Goal: Contribute content

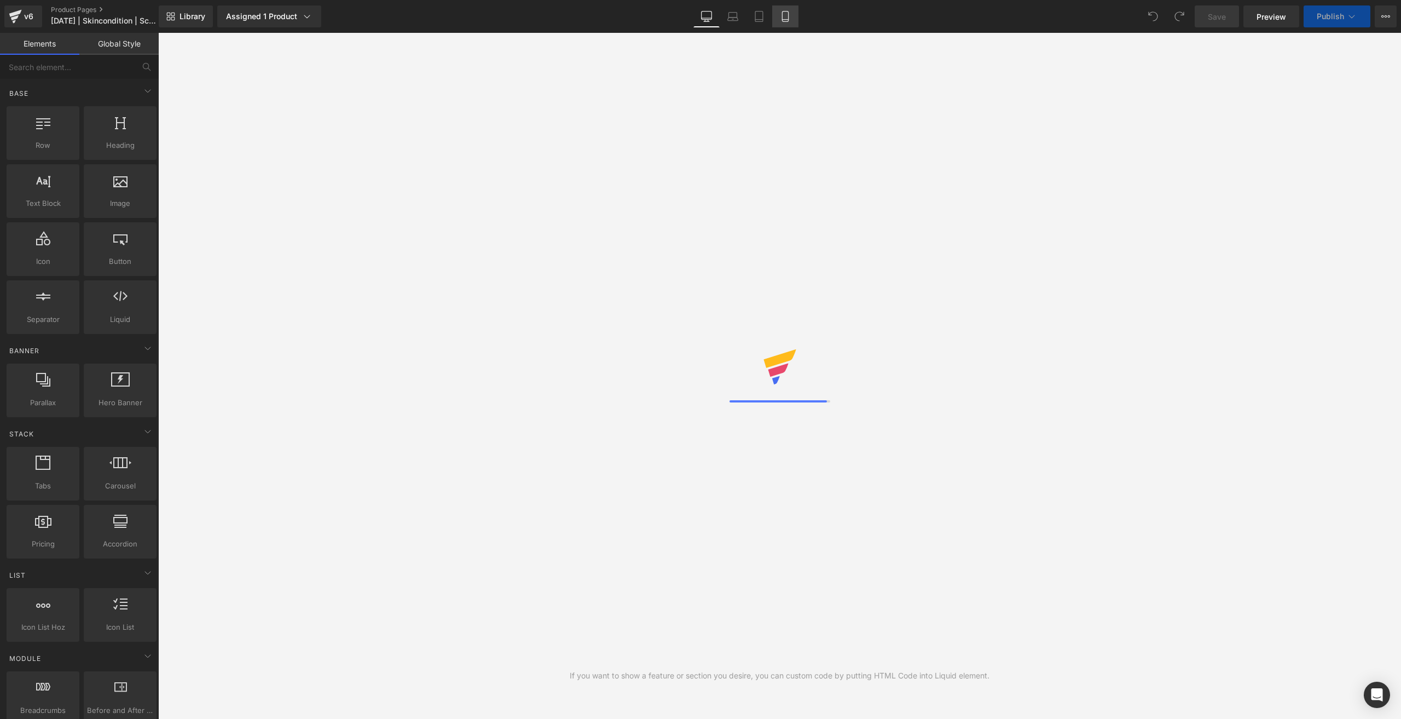
click at [792, 22] on link "Mobile" at bounding box center [785, 16] width 26 height 22
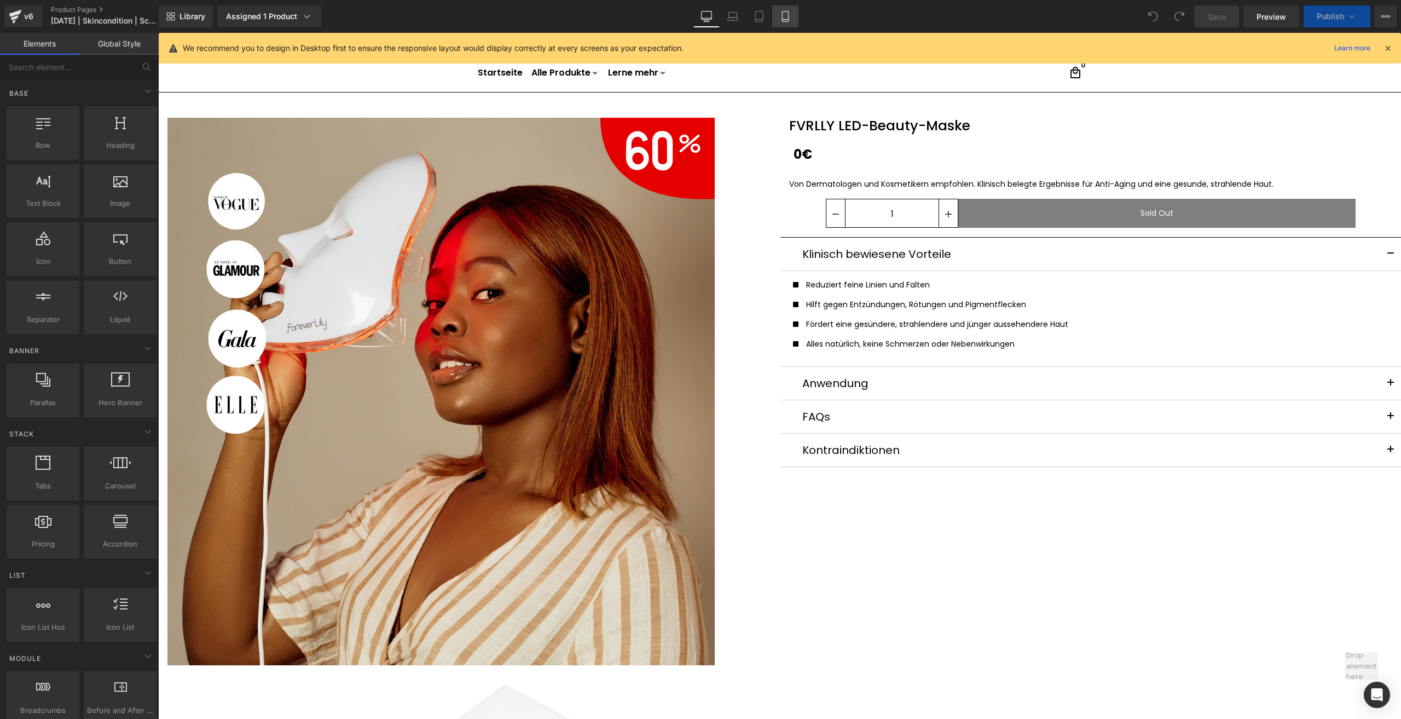
click at [792, 27] on link "Mobile" at bounding box center [785, 16] width 26 height 22
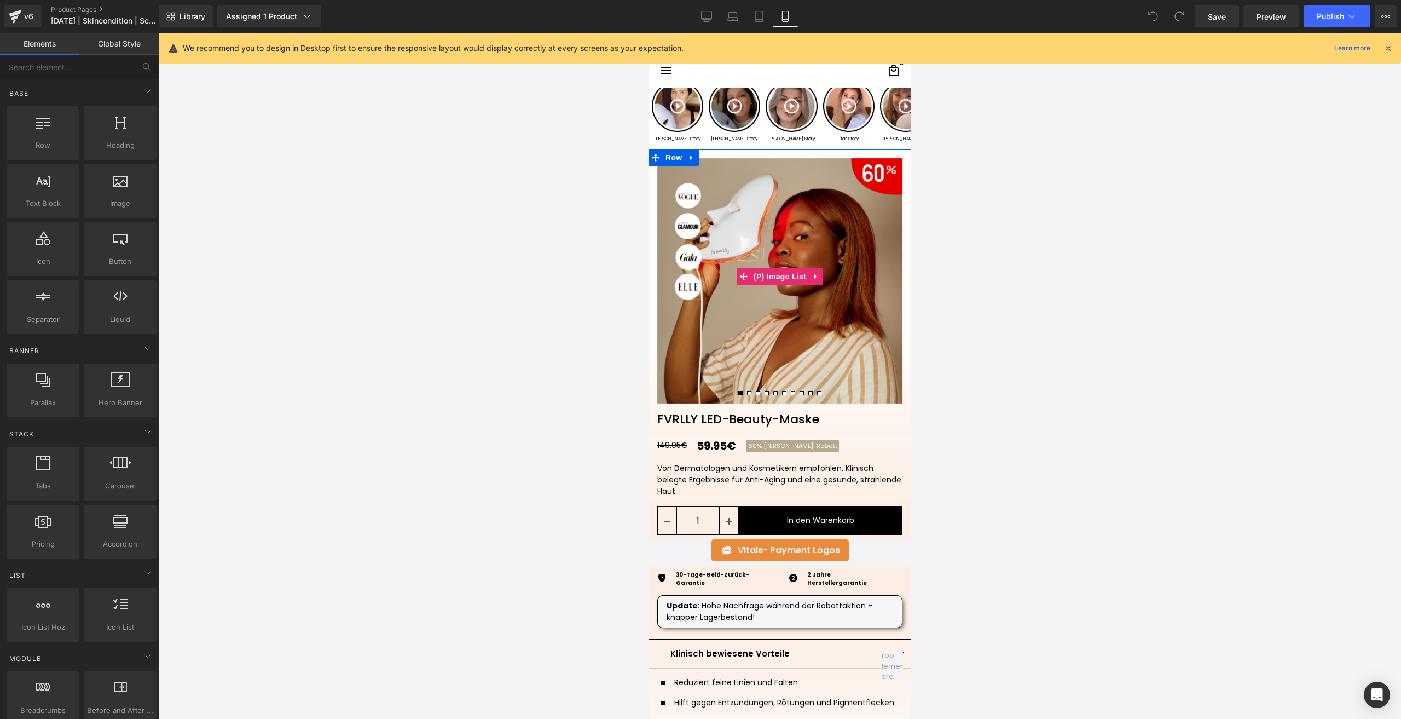
scroll to position [55, 0]
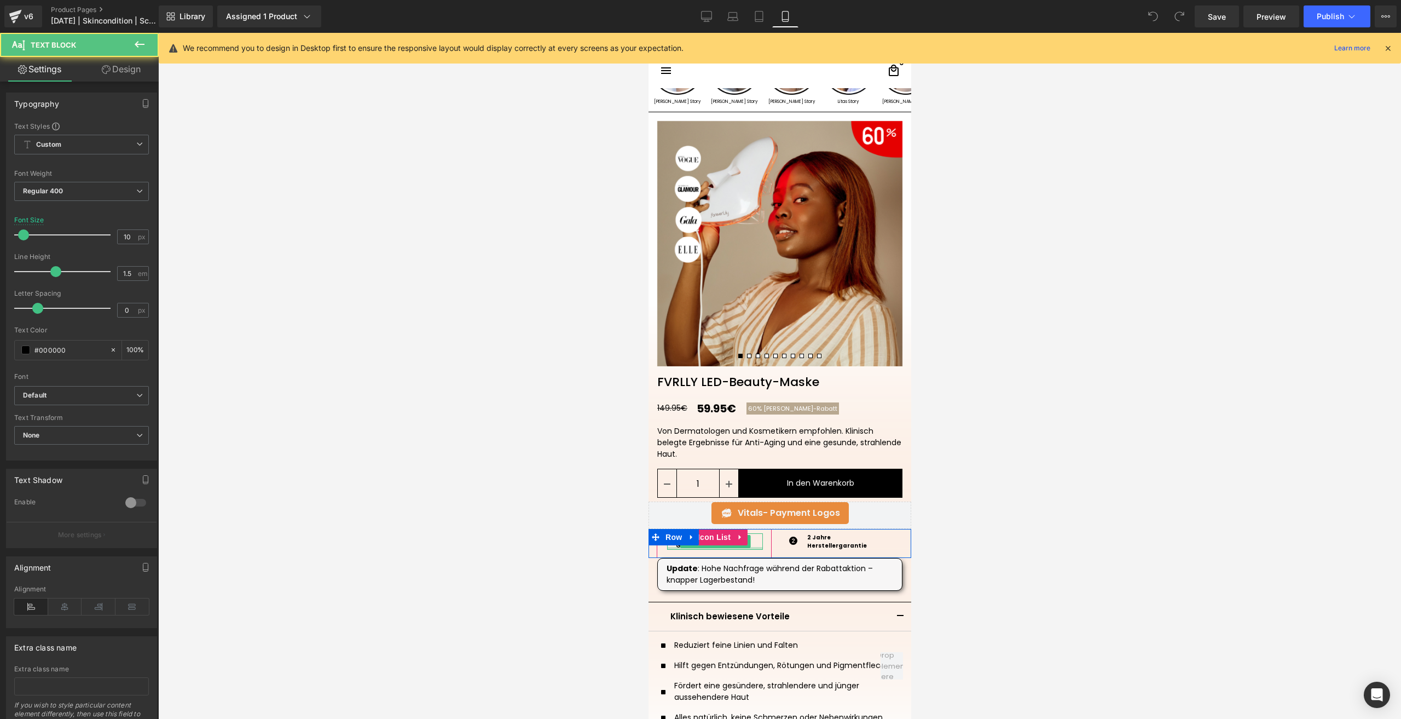
click at [721, 548] on div at bounding box center [715, 548] width 96 height 3
click at [721, 548] on p "30-Tage-Geld-Zurück-Garantie" at bounding box center [717, 541] width 83 height 16
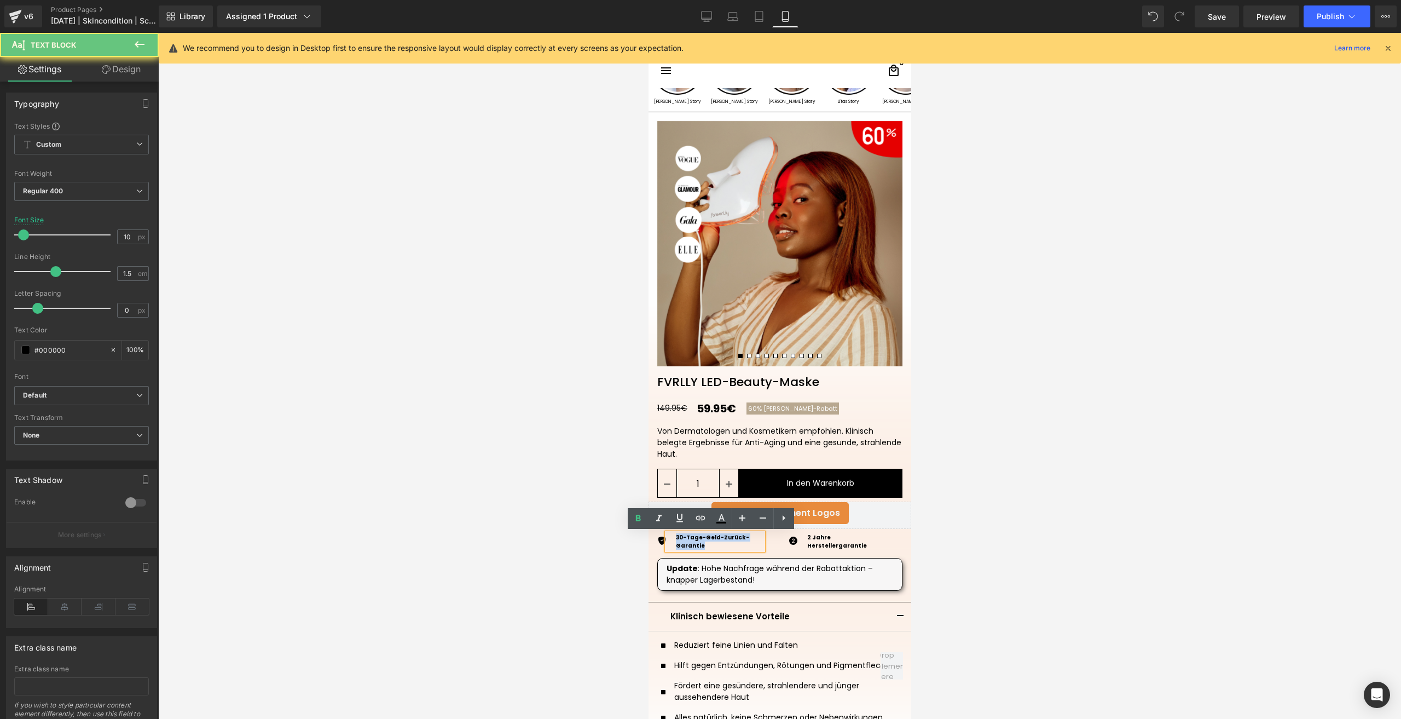
click at [721, 548] on p "30-Tage-Geld-Zurück-Garantie" at bounding box center [717, 541] width 83 height 16
click at [722, 548] on p "30-Tage-Geld-Zurück-Garantie" at bounding box center [717, 541] width 83 height 16
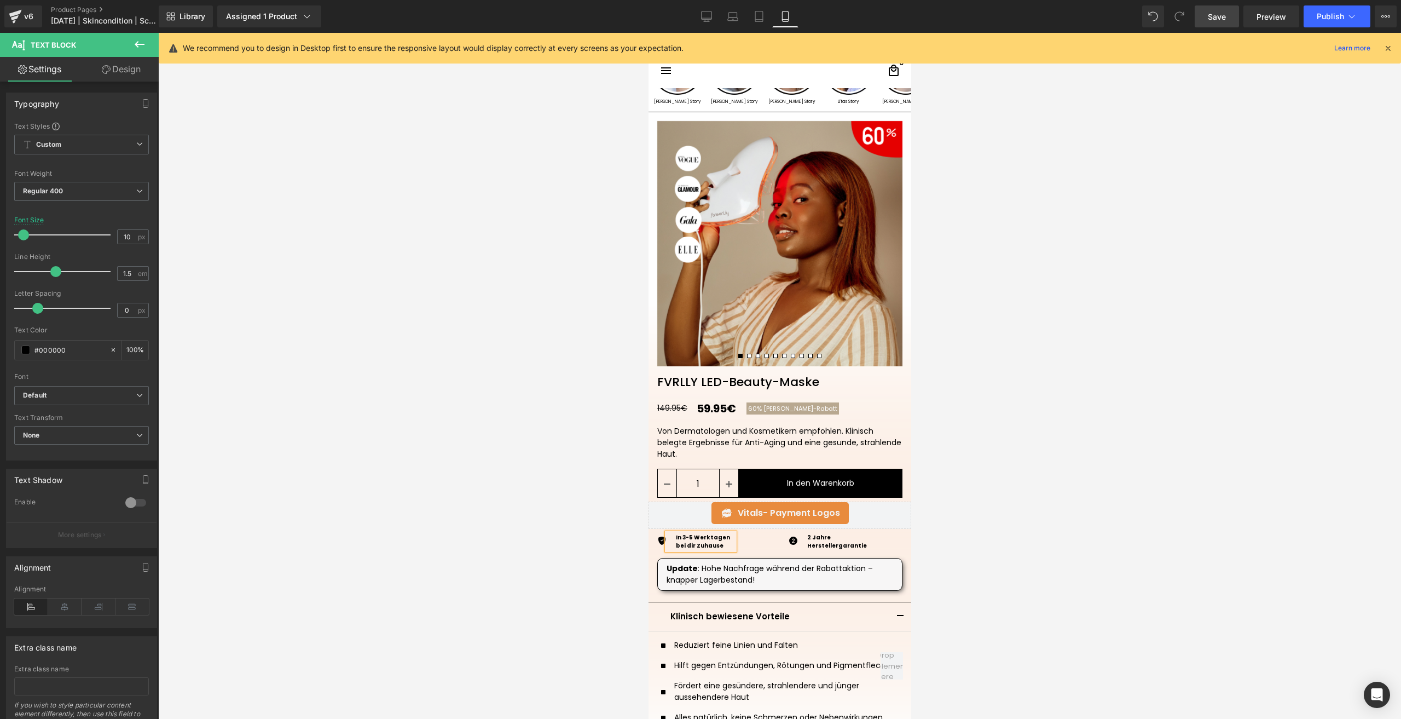
click at [1199, 19] on link "Save" at bounding box center [1217, 16] width 44 height 22
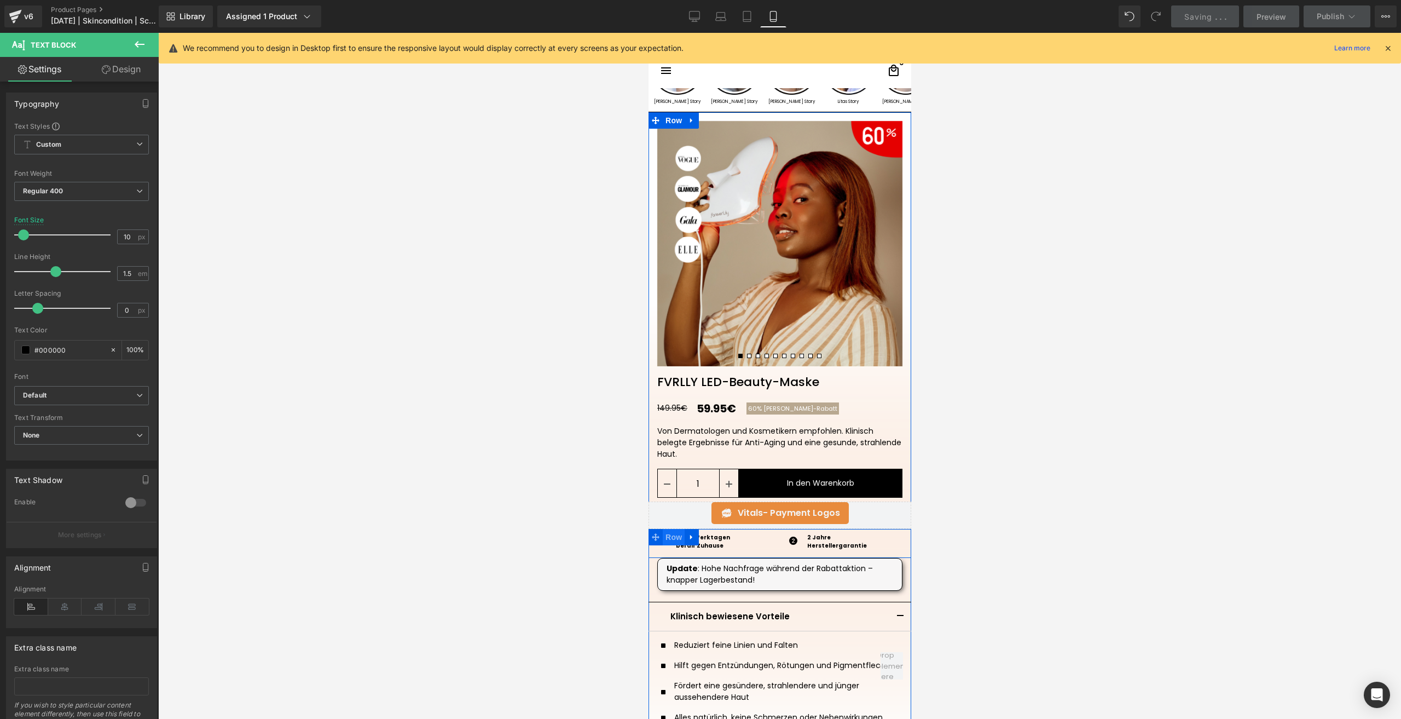
click at [662, 542] on span "Row" at bounding box center [673, 537] width 22 height 16
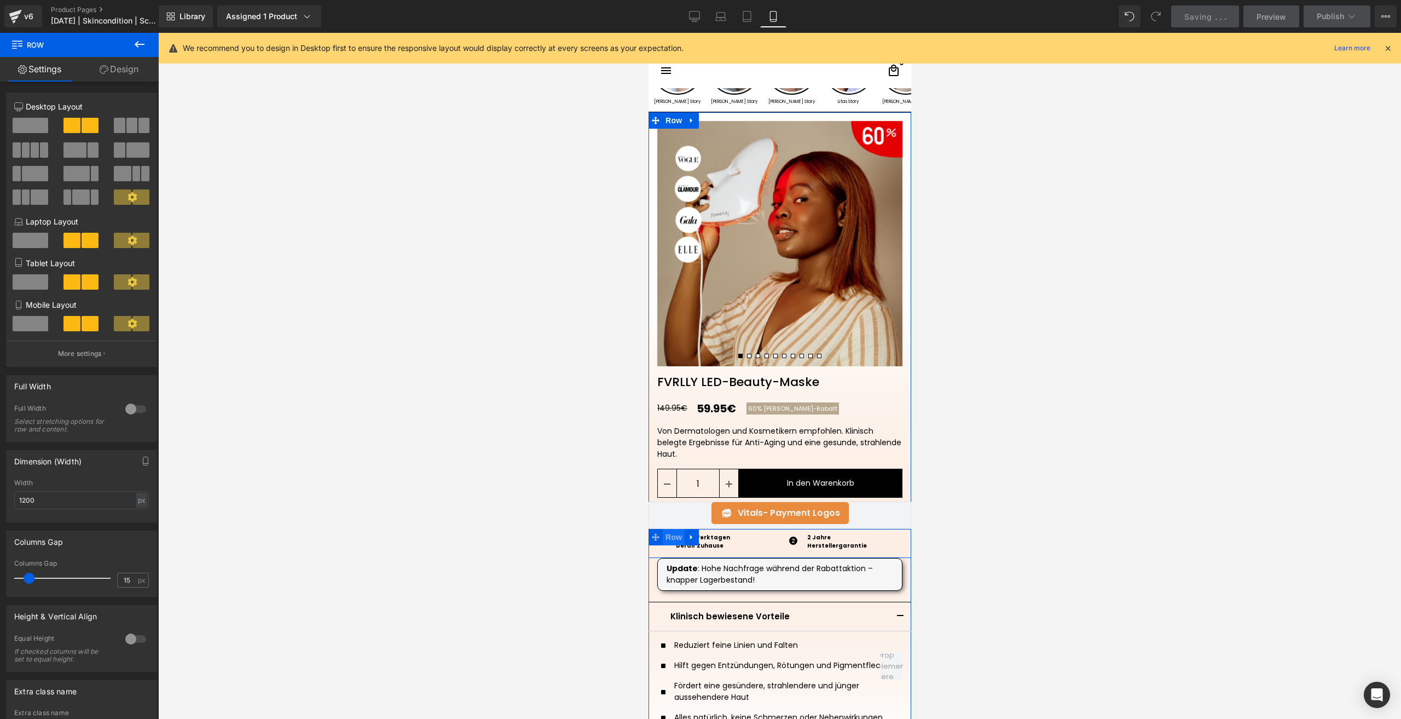
click at [662, 545] on span "Row" at bounding box center [673, 537] width 22 height 16
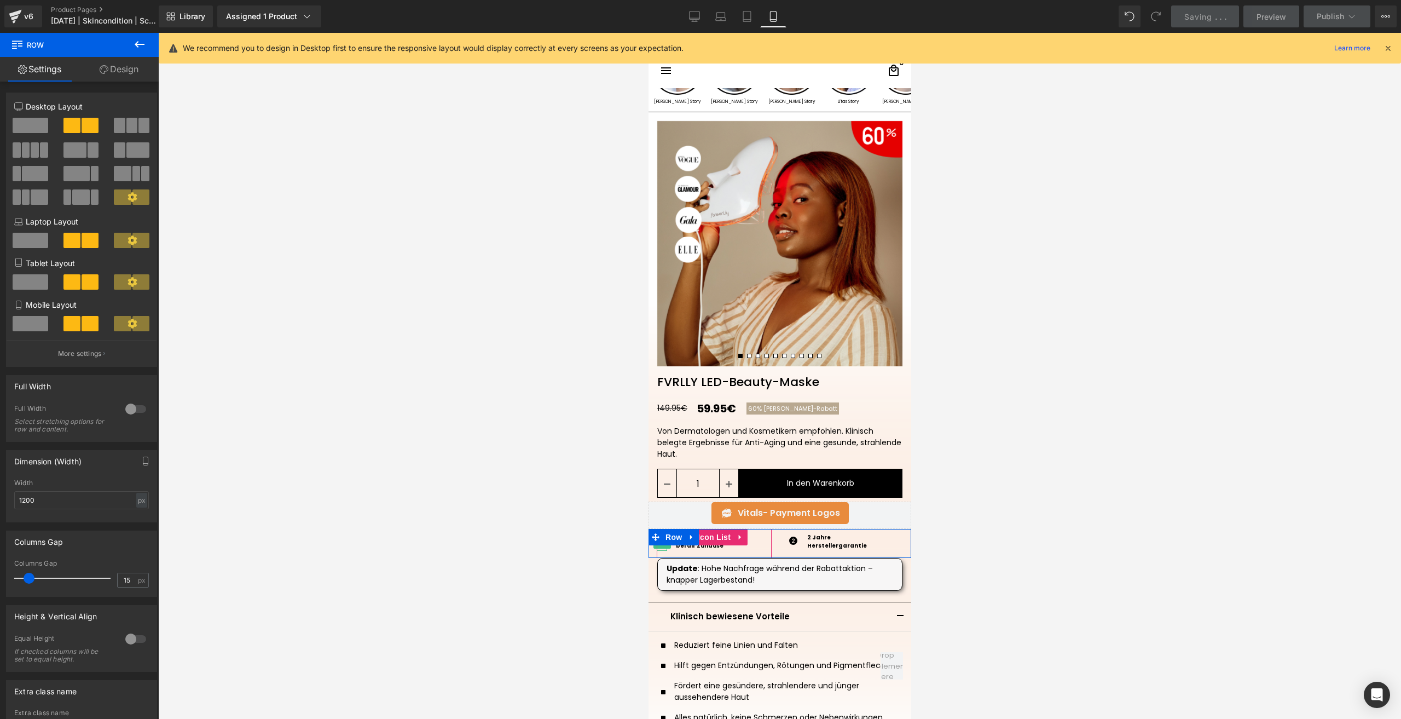
click at [661, 548] on span "Icon" at bounding box center [662, 541] width 18 height 13
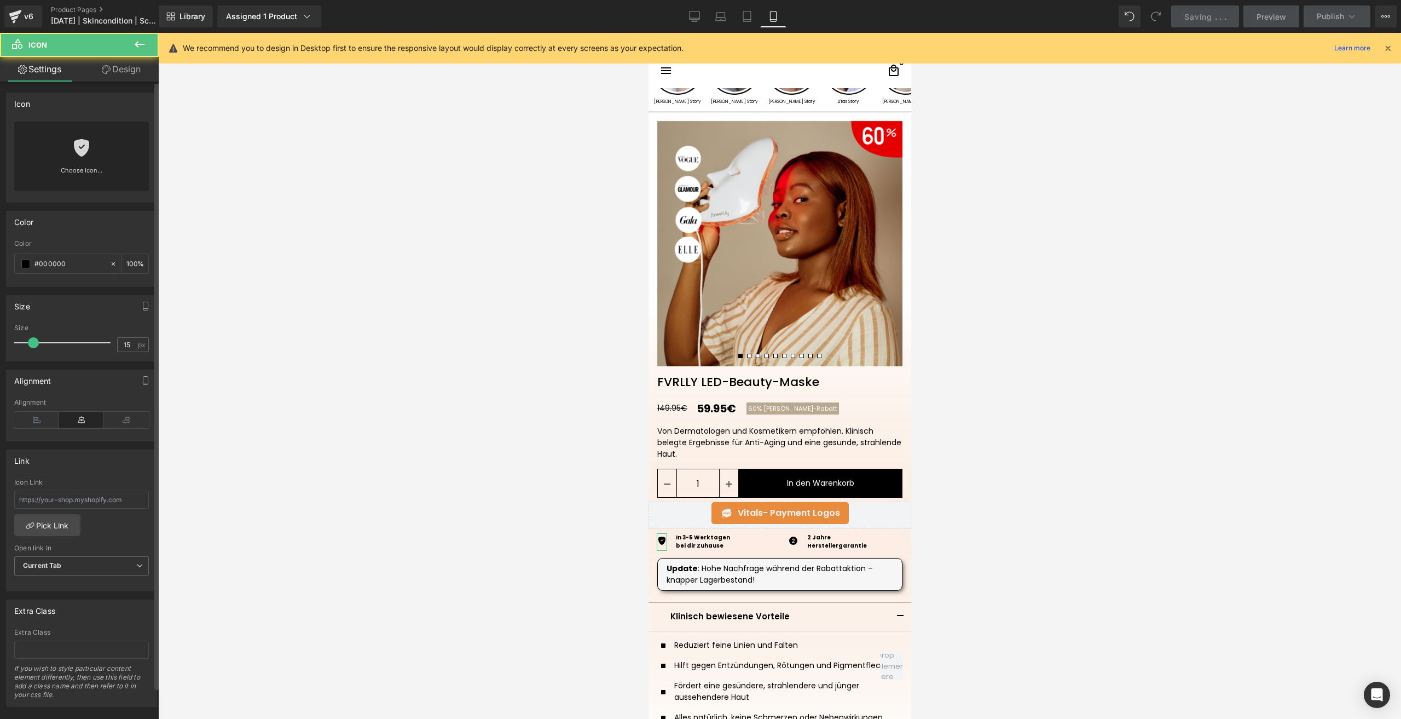
click at [101, 147] on div "Choose Icon..." at bounding box center [81, 157] width 135 height 70
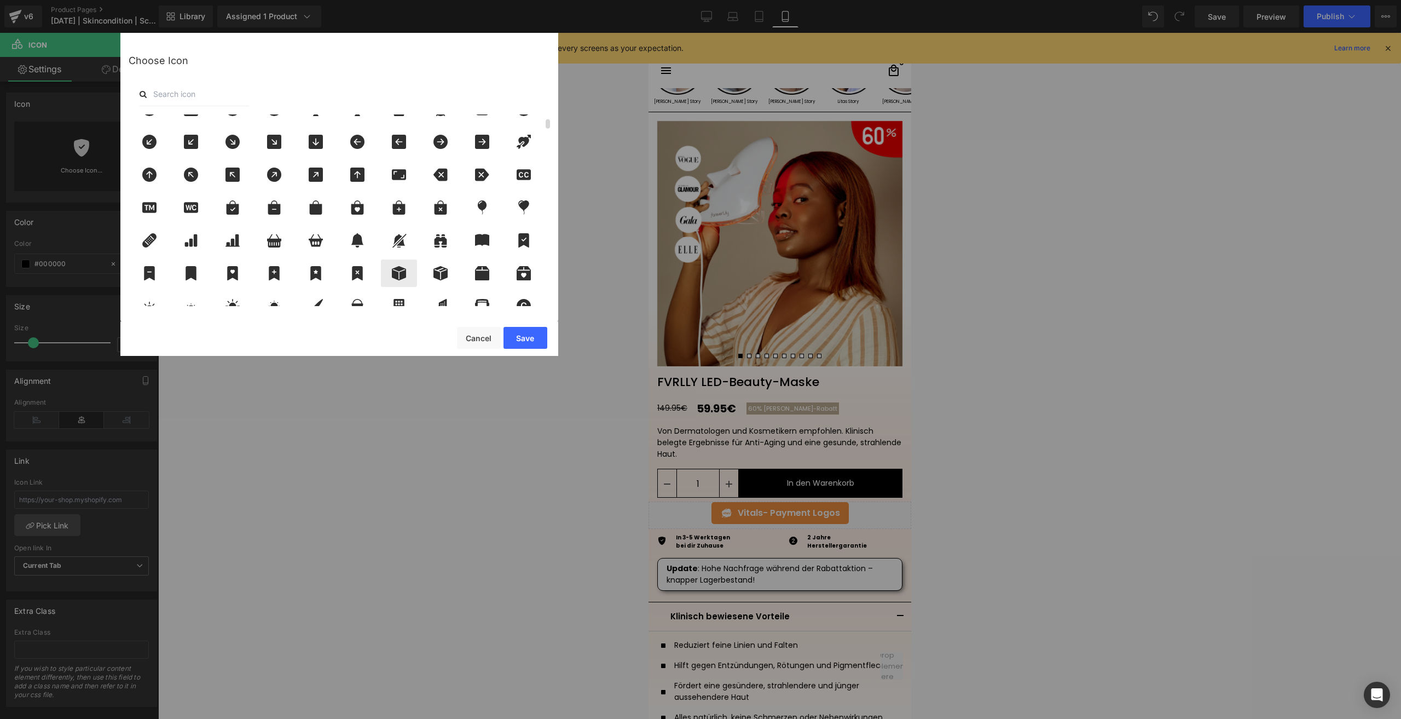
click at [397, 272] on icon at bounding box center [399, 273] width 23 height 14
click at [442, 285] on div at bounding box center [441, 272] width 36 height 27
click at [523, 332] on button "Save" at bounding box center [526, 338] width 44 height 22
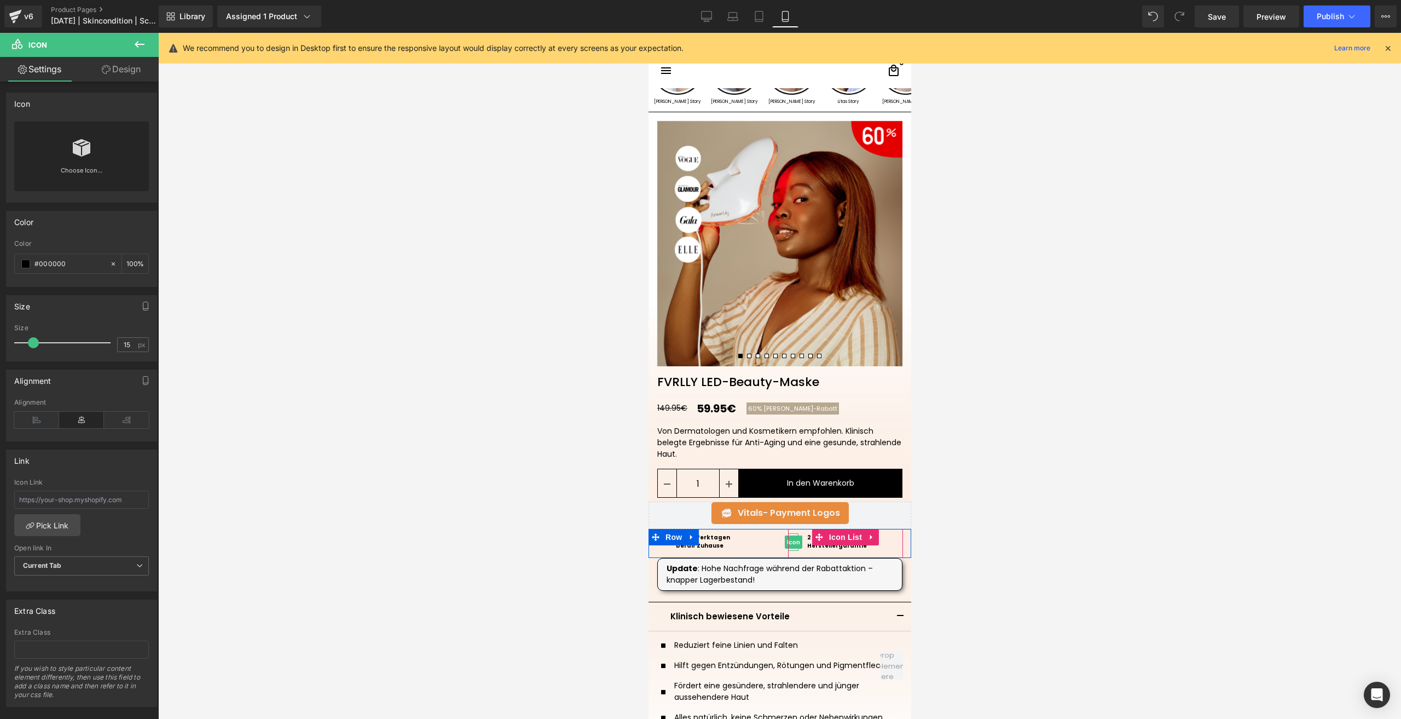
click at [792, 541] on span "Icon" at bounding box center [793, 541] width 18 height 13
click at [123, 149] on div "Choose Icon..." at bounding box center [81, 157] width 135 height 70
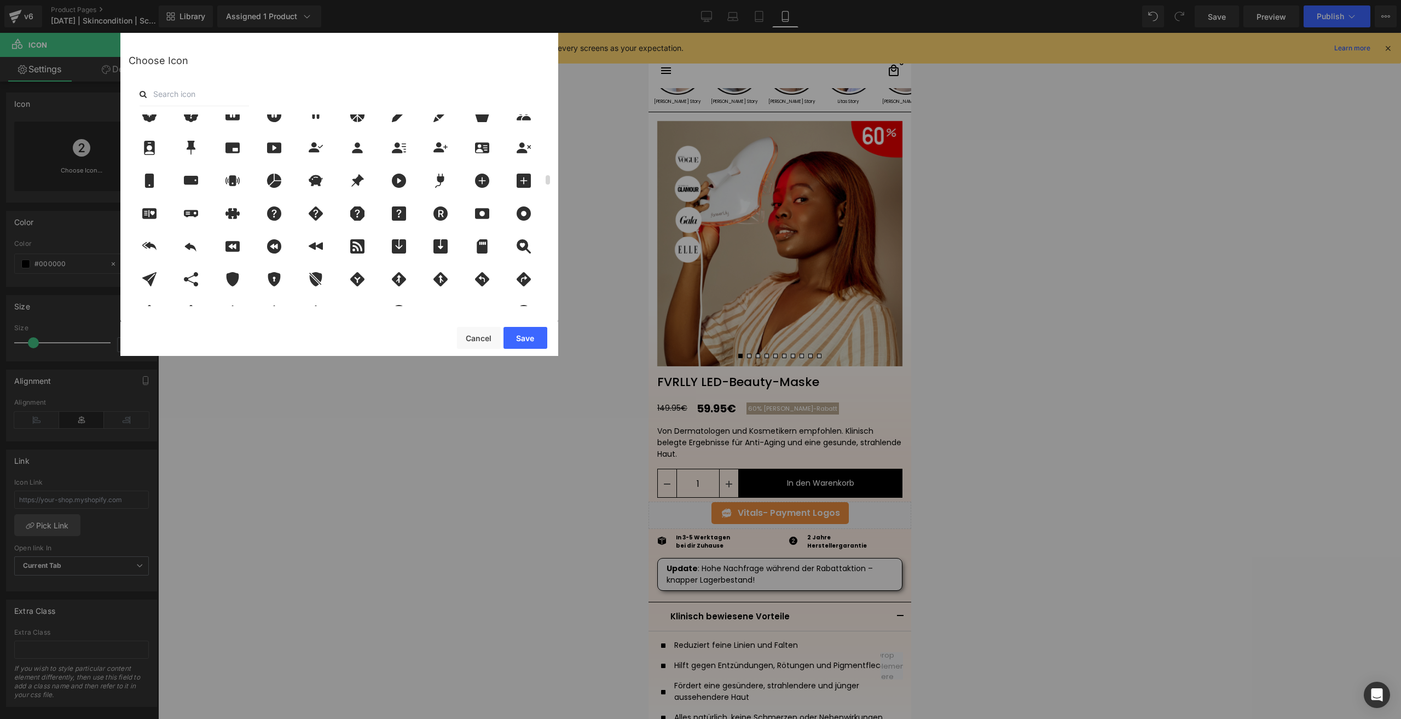
scroll to position [1259, 0]
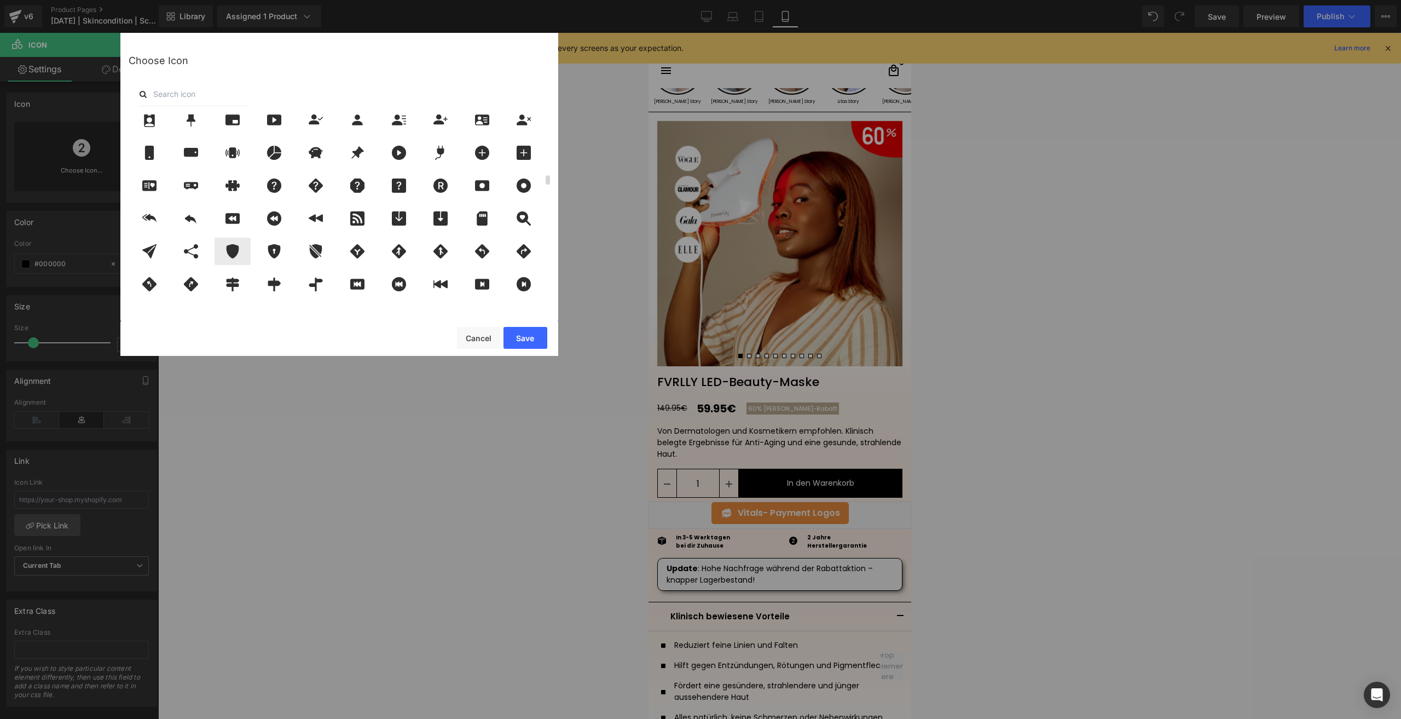
click at [231, 248] on icon at bounding box center [233, 251] width 13 height 14
click at [539, 336] on button "Save" at bounding box center [526, 338] width 44 height 22
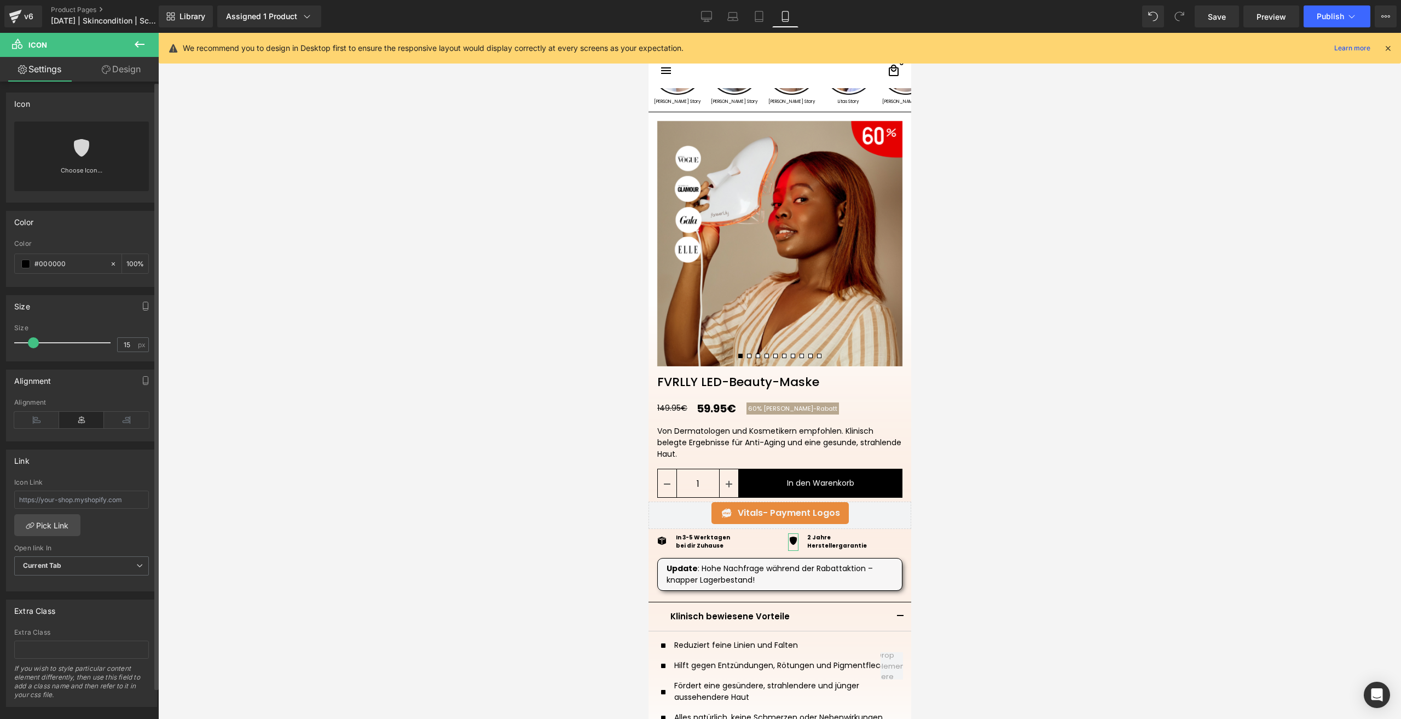
click at [90, 166] on link "Choose Icon..." at bounding box center [81, 178] width 135 height 26
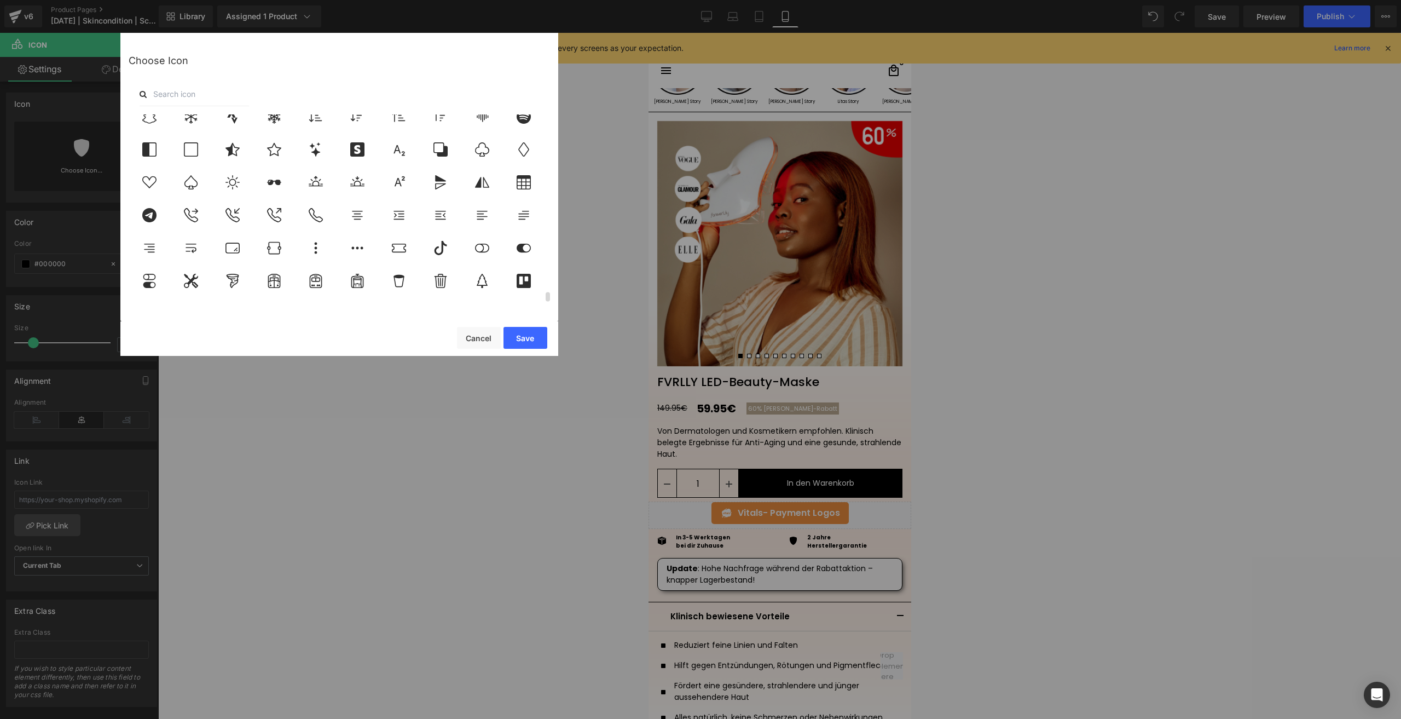
scroll to position [3817, 0]
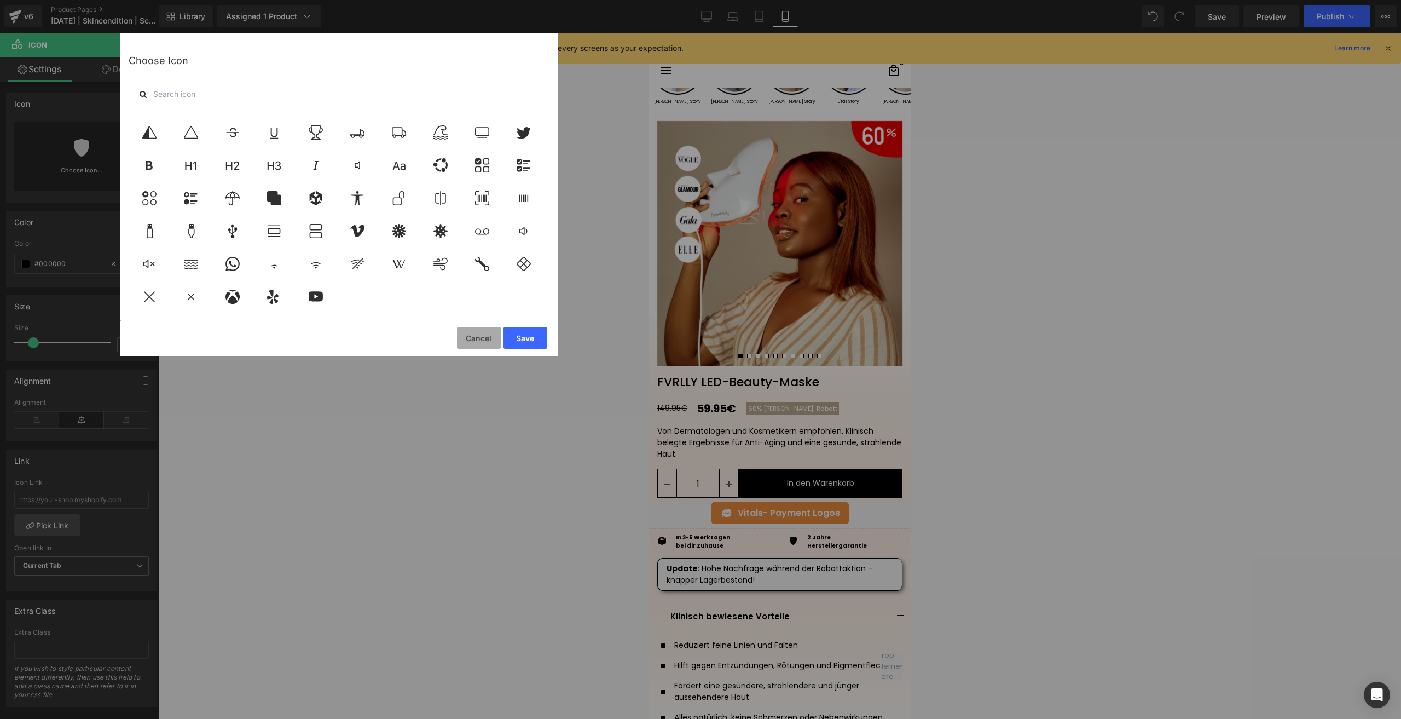
click at [464, 332] on button "Cancel" at bounding box center [479, 338] width 44 height 22
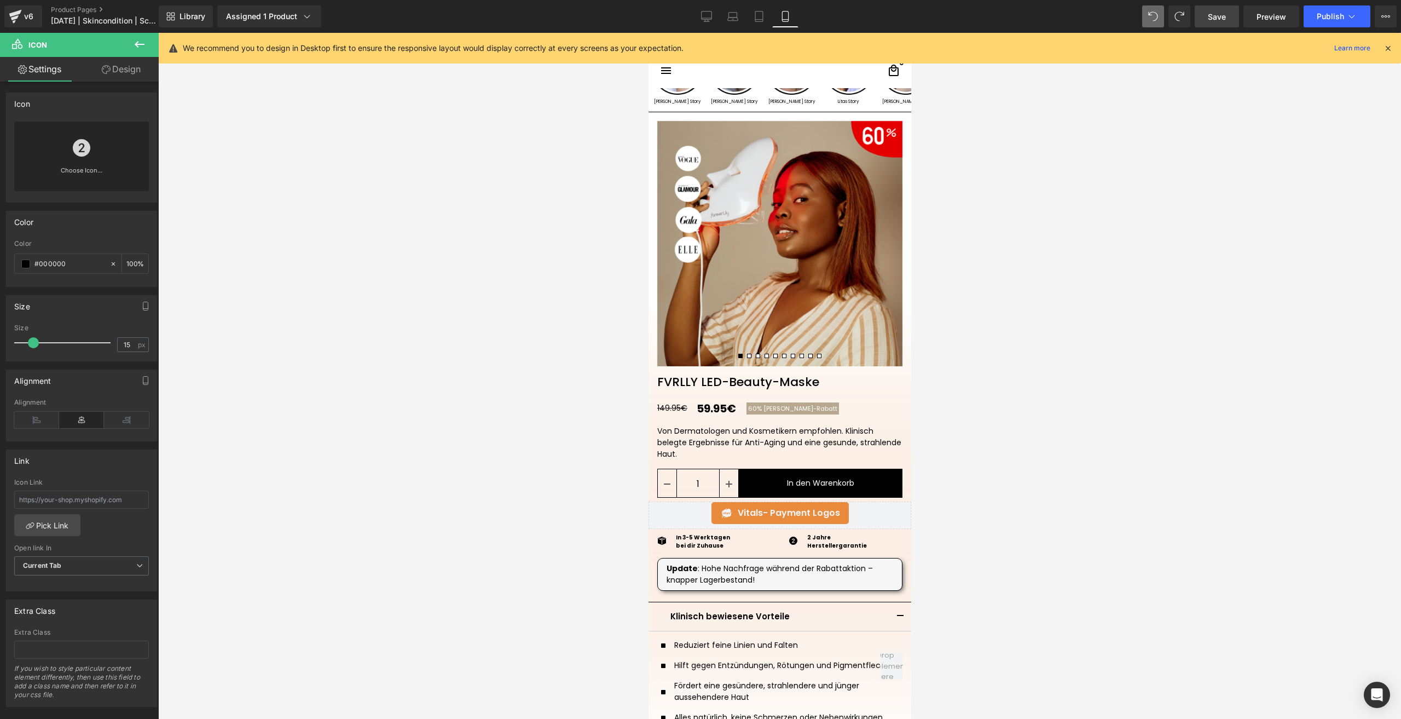
click at [1214, 15] on span "Save" at bounding box center [1217, 16] width 18 height 11
click at [1320, 16] on span "Publish" at bounding box center [1330, 16] width 27 height 9
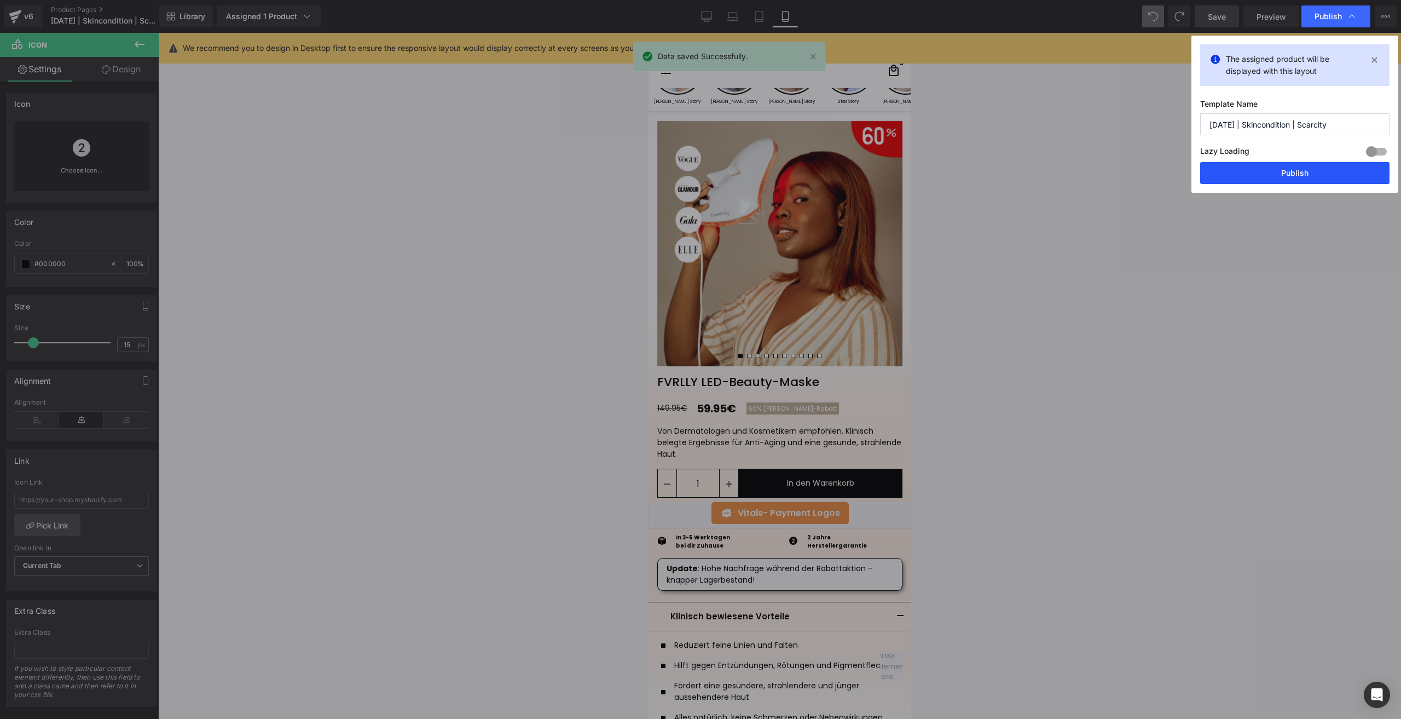
click at [1278, 170] on button "Publish" at bounding box center [1295, 173] width 189 height 22
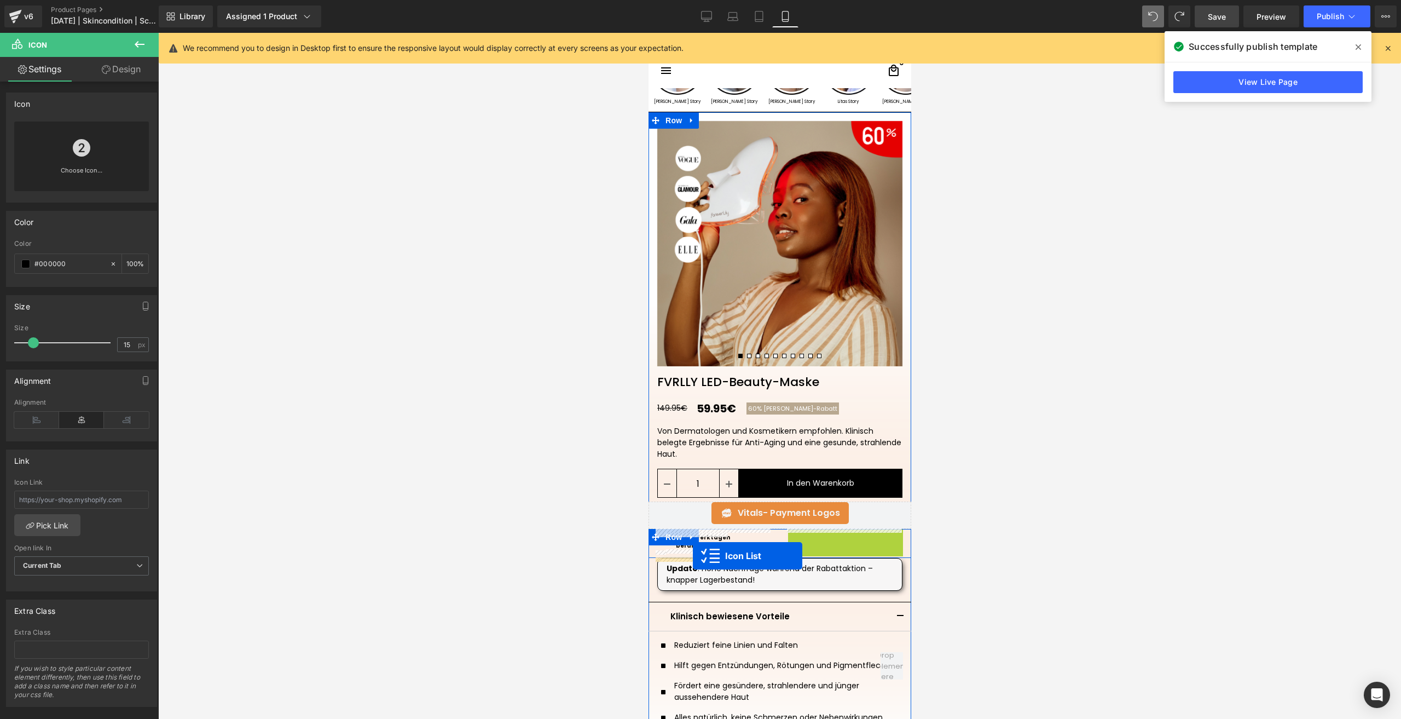
drag, startPoint x: 831, startPoint y: 541, endPoint x: 693, endPoint y: 556, distance: 139.3
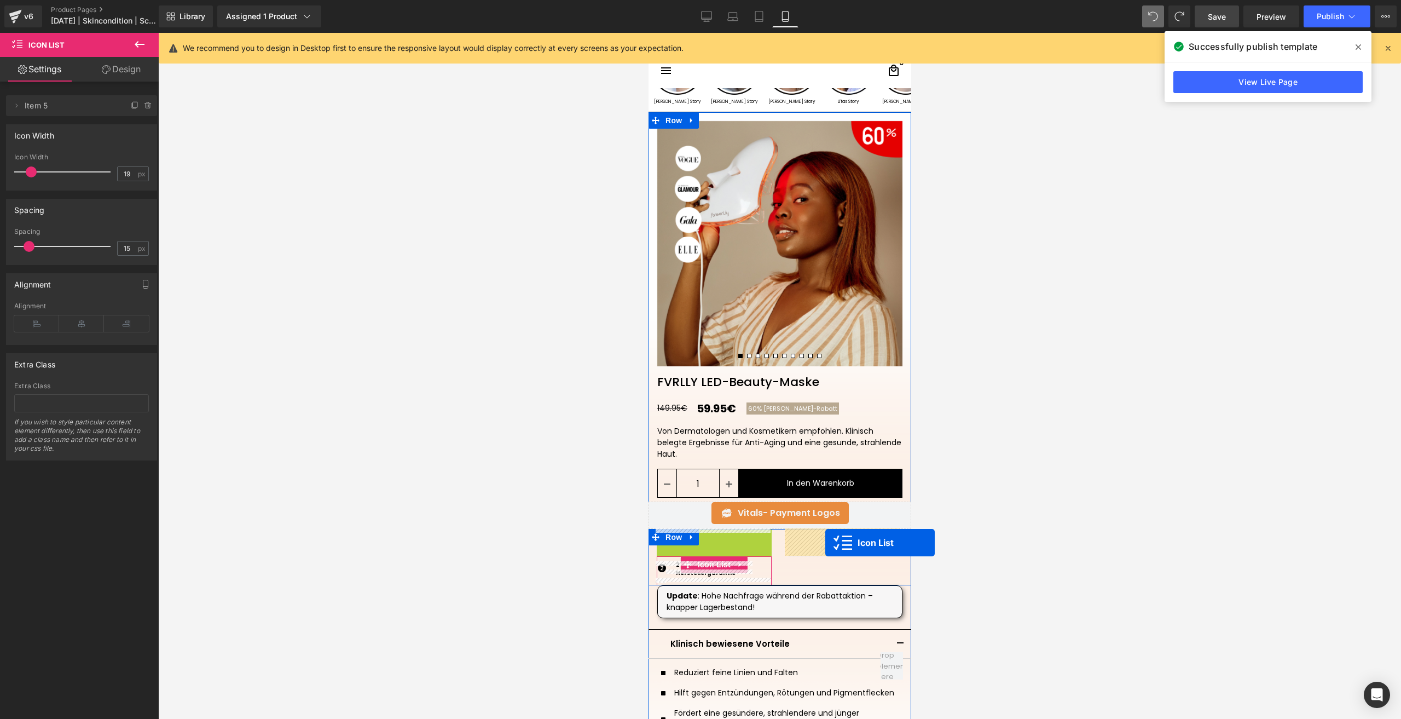
drag, startPoint x: 708, startPoint y: 537, endPoint x: 826, endPoint y: 543, distance: 117.8
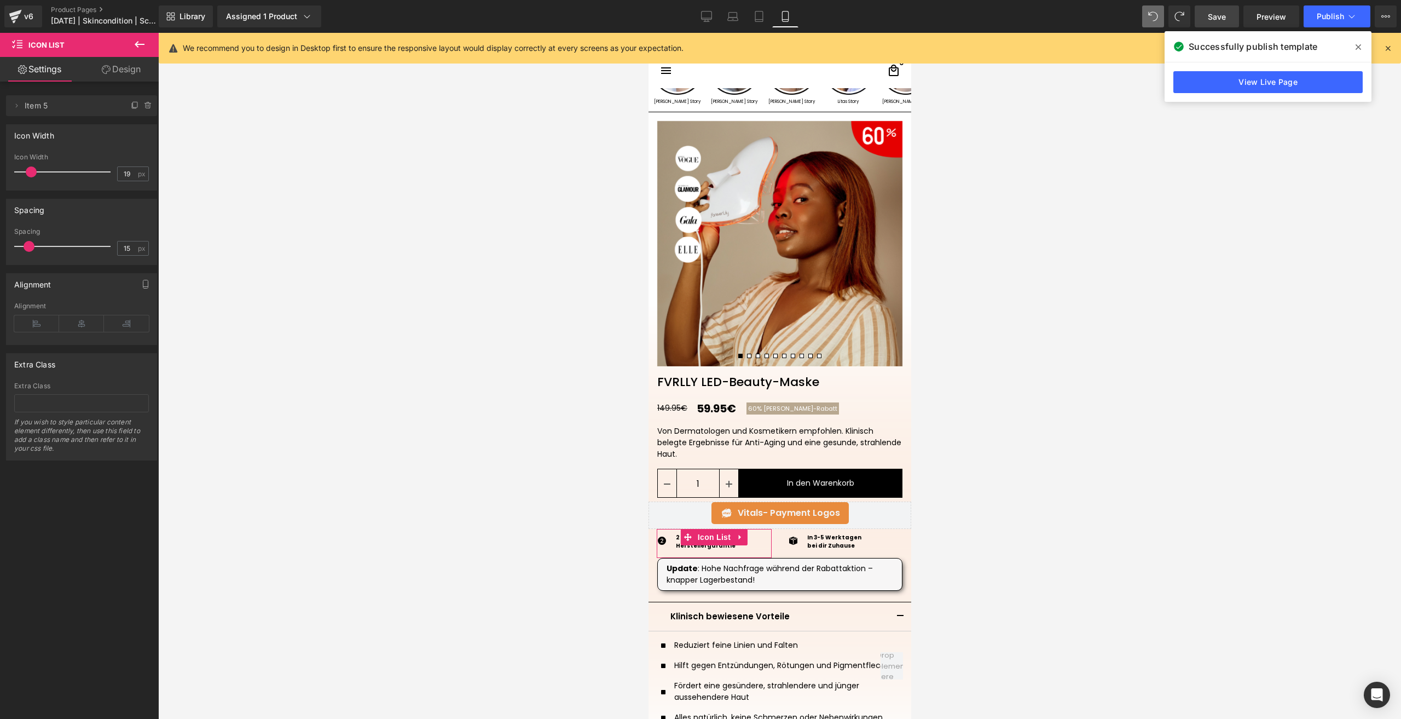
click at [1211, 15] on span "Save" at bounding box center [1217, 16] width 18 height 11
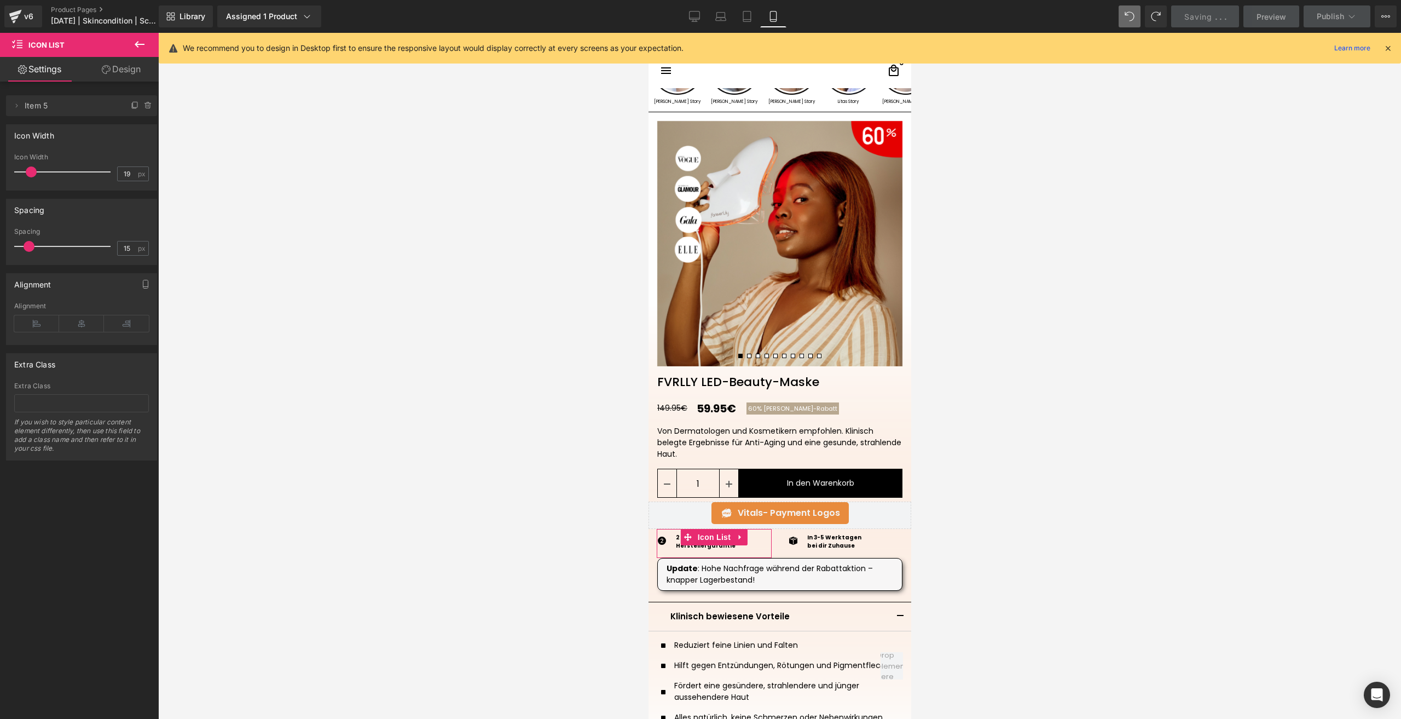
click at [1102, 468] on div at bounding box center [779, 376] width 1243 height 686
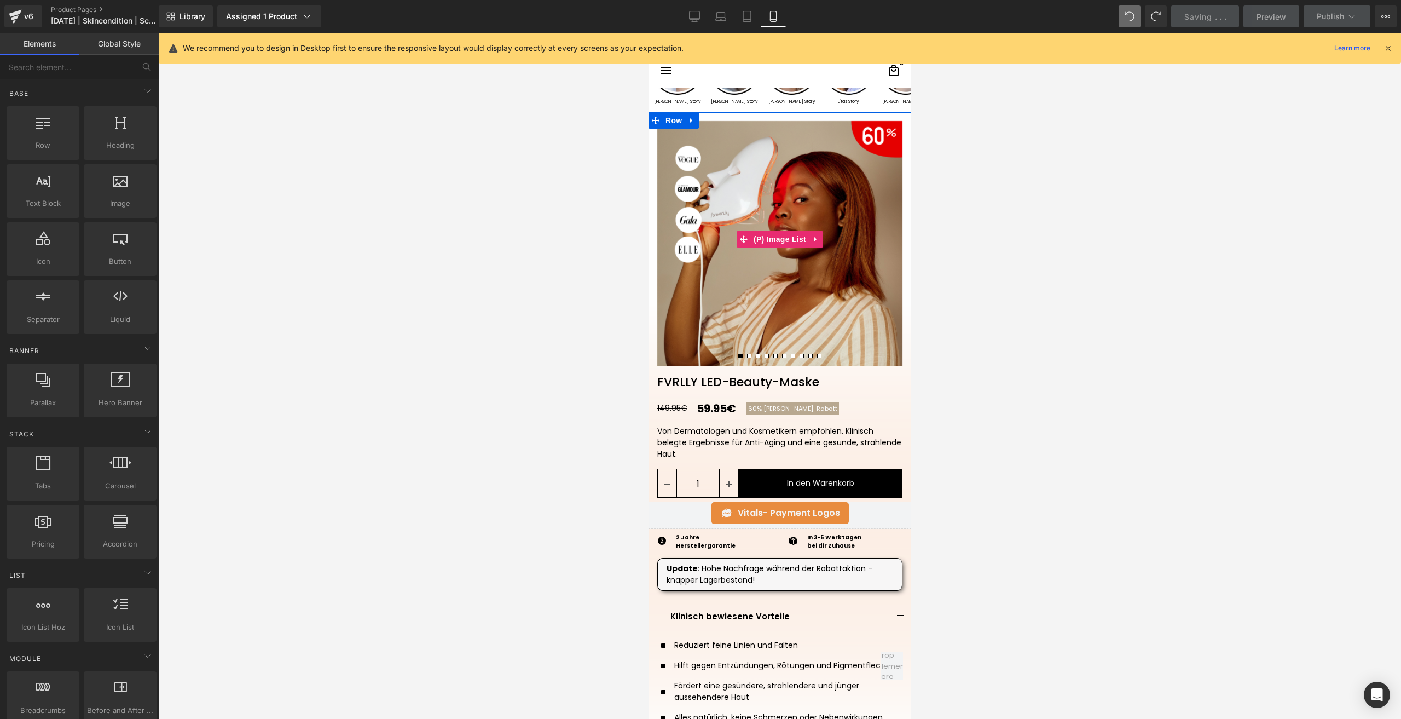
click at [764, 290] on img at bounding box center [779, 243] width 245 height 245
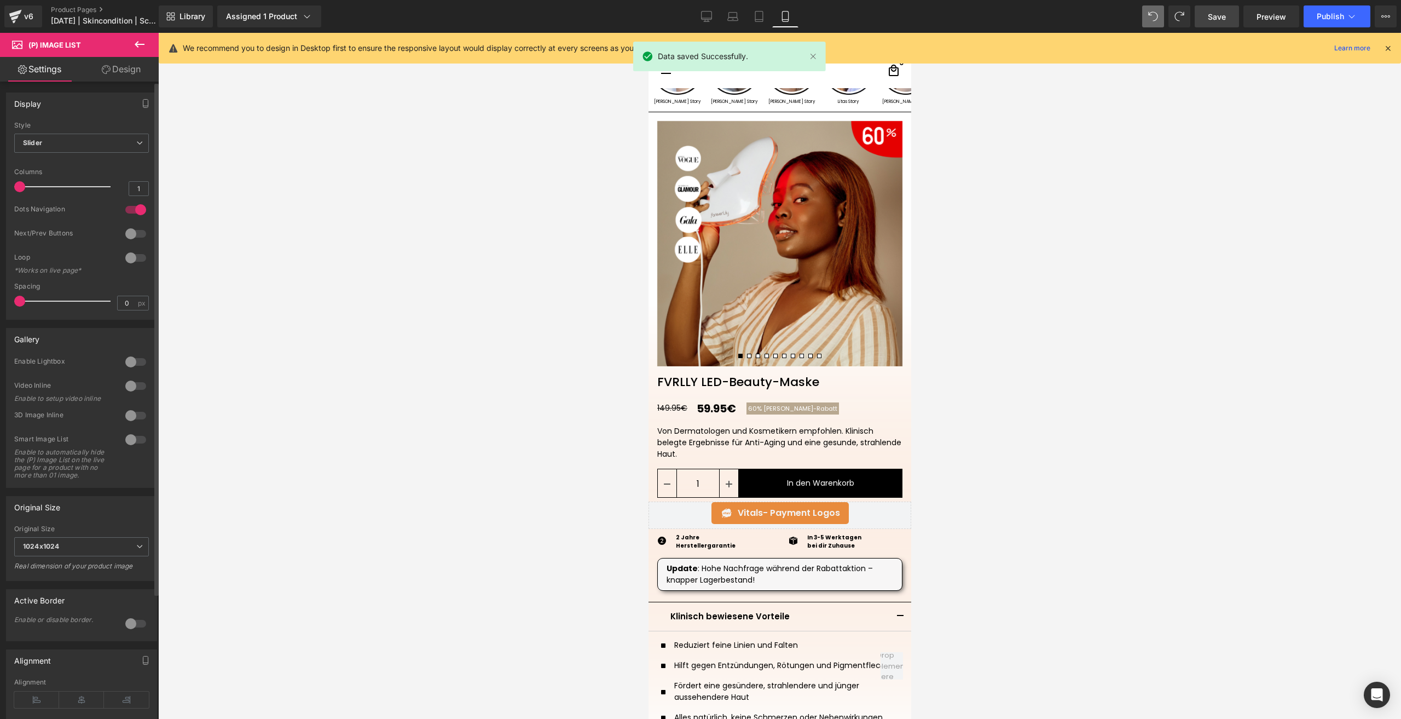
click at [140, 250] on div at bounding box center [136, 258] width 26 height 18
click at [1204, 13] on link "Save" at bounding box center [1217, 16] width 44 height 22
click at [1311, 15] on button "Publish" at bounding box center [1337, 16] width 67 height 22
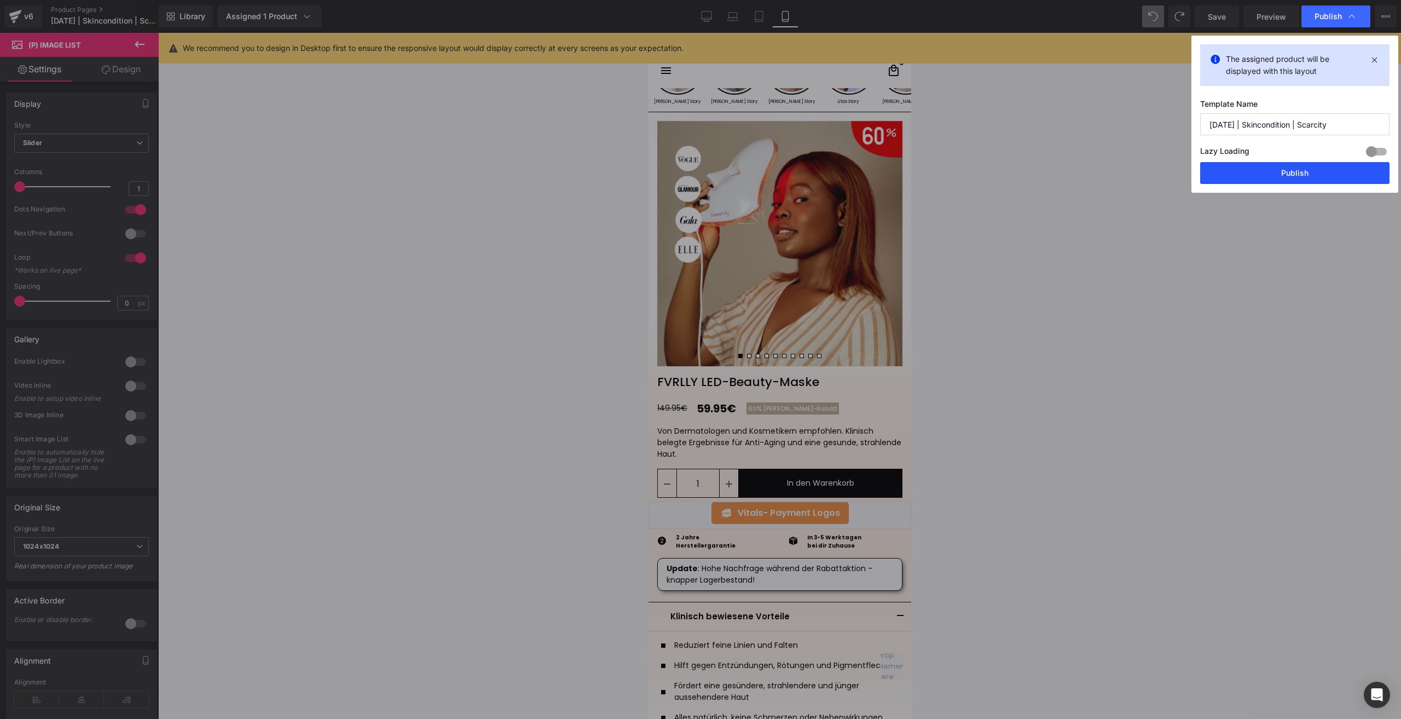
drag, startPoint x: 1260, startPoint y: 168, endPoint x: 1161, endPoint y: 1, distance: 194.2
click at [1260, 168] on button "Publish" at bounding box center [1295, 173] width 189 height 22
